Goal: Transaction & Acquisition: Purchase product/service

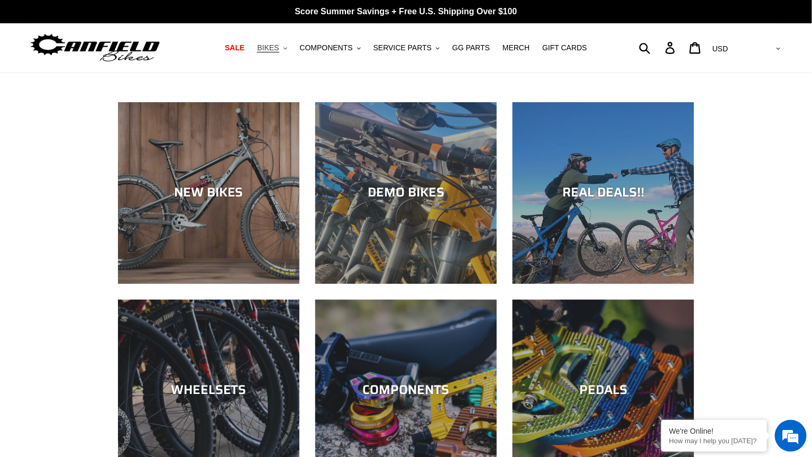
click at [274, 44] on span "BIKES" at bounding box center [268, 47] width 22 height 9
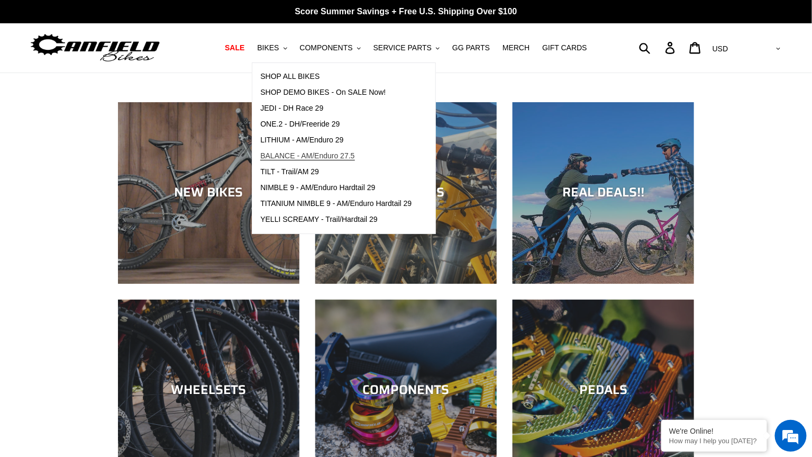
click at [283, 157] on span "BALANCE - AM/Enduro 27.5" at bounding box center [307, 155] width 94 height 9
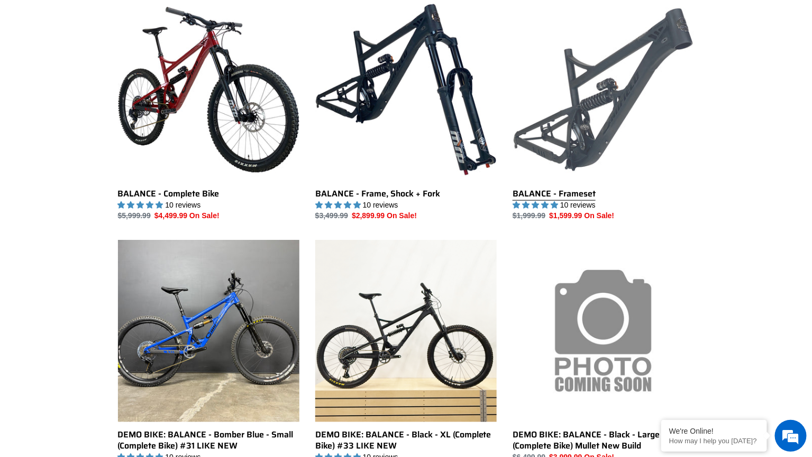
click at [587, 100] on link "BALANCE - Frameset" at bounding box center [603, 110] width 181 height 223
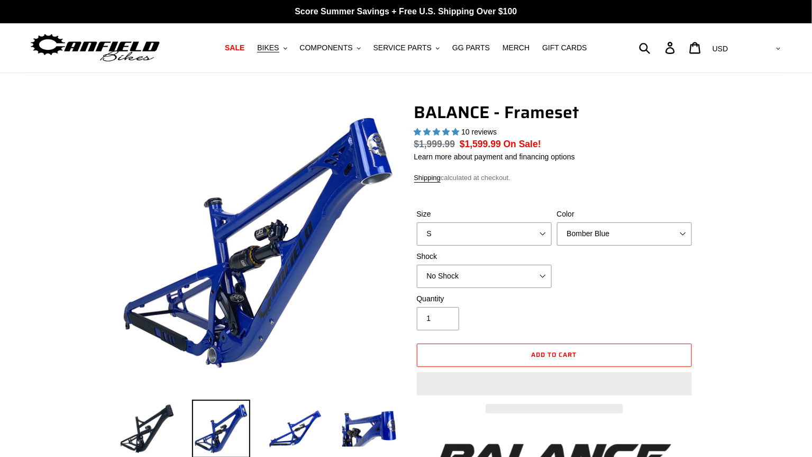
select select "highest-rating"
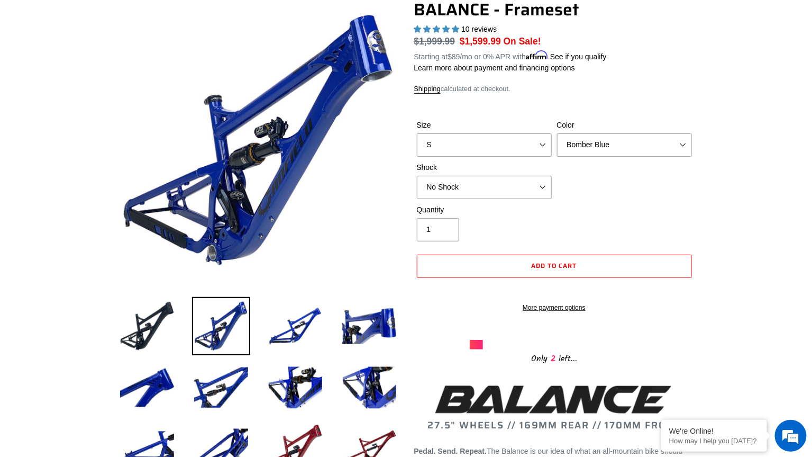
scroll to position [111, 0]
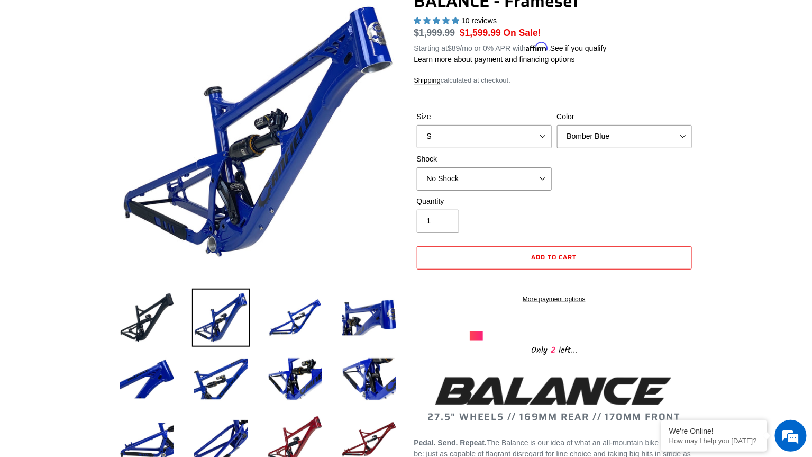
click at [528, 181] on select "No Shock Cane Creek Kitsuma Air Öhlins TTX2 Air EXT Storia V3-S" at bounding box center [484, 178] width 135 height 23
click at [540, 140] on select "S M L XL" at bounding box center [484, 136] width 135 height 23
select select "M"
click at [417, 125] on select "S M L XL" at bounding box center [484, 136] width 135 height 23
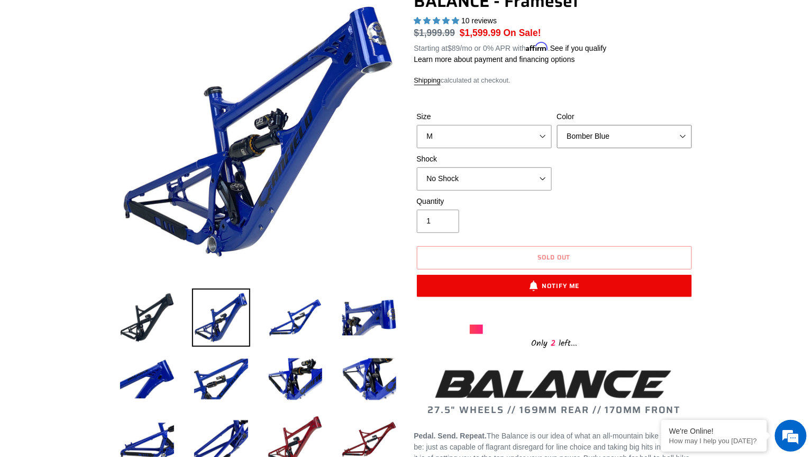
click at [628, 137] on select "Bomber Blue Goat's Blood Stealth Black" at bounding box center [624, 136] width 135 height 23
select select "Stealth Black"
click at [557, 125] on select "Bomber Blue Goat's Blood Stealth Black" at bounding box center [624, 136] width 135 height 23
